Goal: Information Seeking & Learning: Learn about a topic

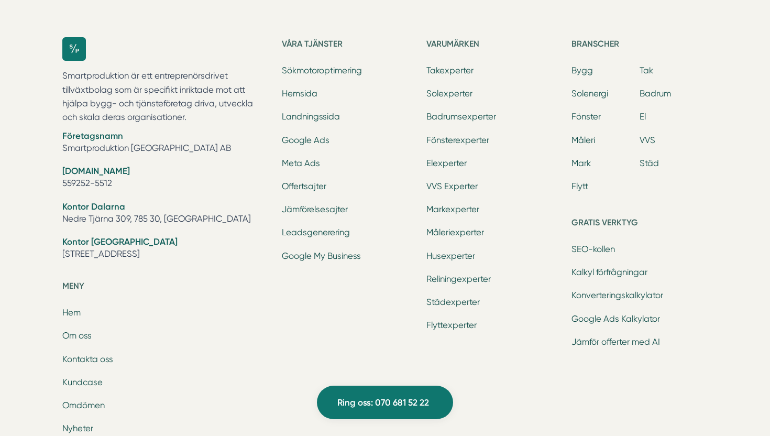
scroll to position [3252, 0]
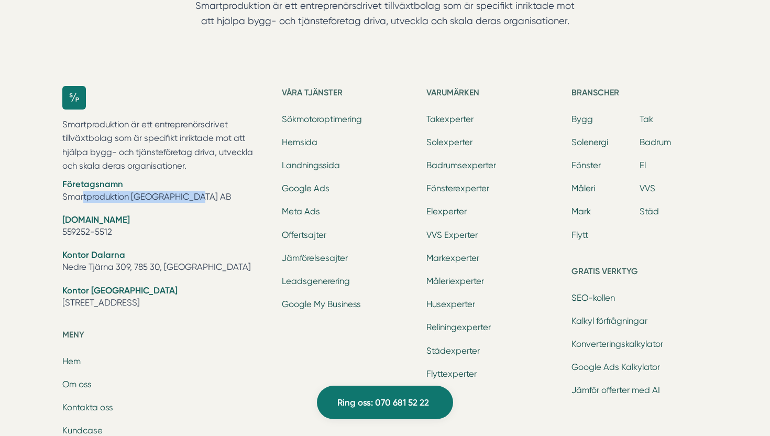
drag, startPoint x: 179, startPoint y: 197, endPoint x: 63, endPoint y: 197, distance: 115.8
click at [63, 197] on li "Företagsnamn Smartproduktion Sverige AB" at bounding box center [165, 191] width 207 height 27
copy li "Smartproduktion [GEOGRAPHIC_DATA] AB"
click at [225, 110] on div "Smartproduktion är ett entreprenörsdrivet tillväxtbolag som är specifikt inrikt…" at bounding box center [165, 207] width 207 height 242
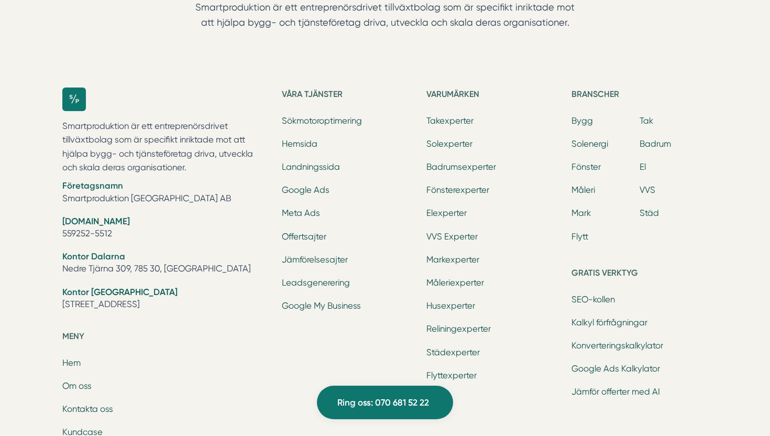
scroll to position [3266, 0]
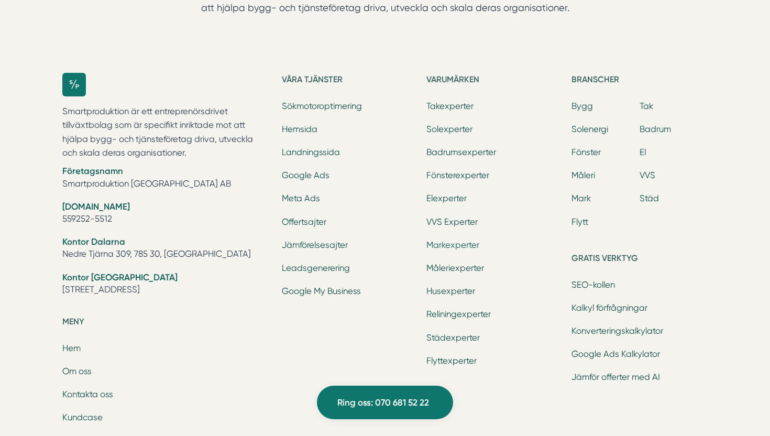
click at [435, 245] on link "Markexperter" at bounding box center [452, 245] width 53 height 10
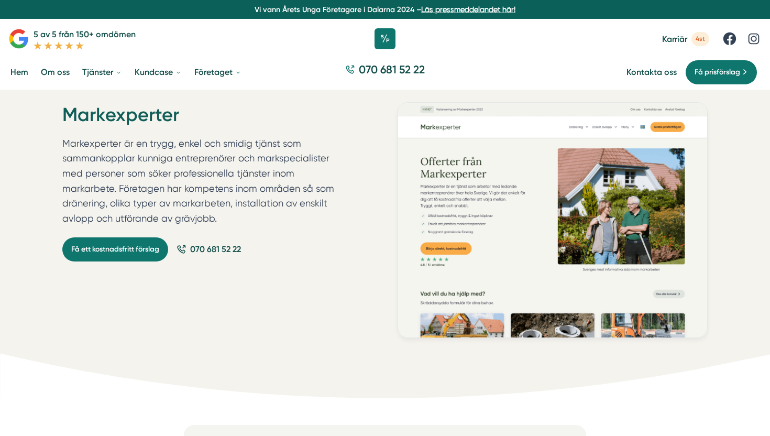
click at [466, 8] on link "Läs pressmeddelandet här!" at bounding box center [468, 9] width 94 height 8
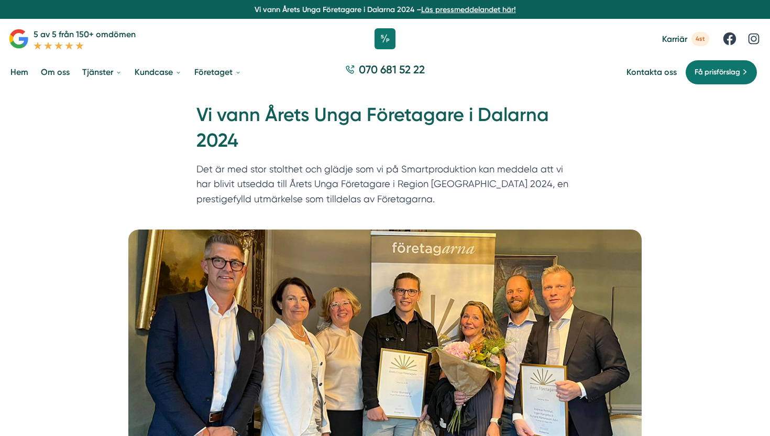
click at [729, 38] on link at bounding box center [730, 39] width 16 height 16
